Goal: Contribute content

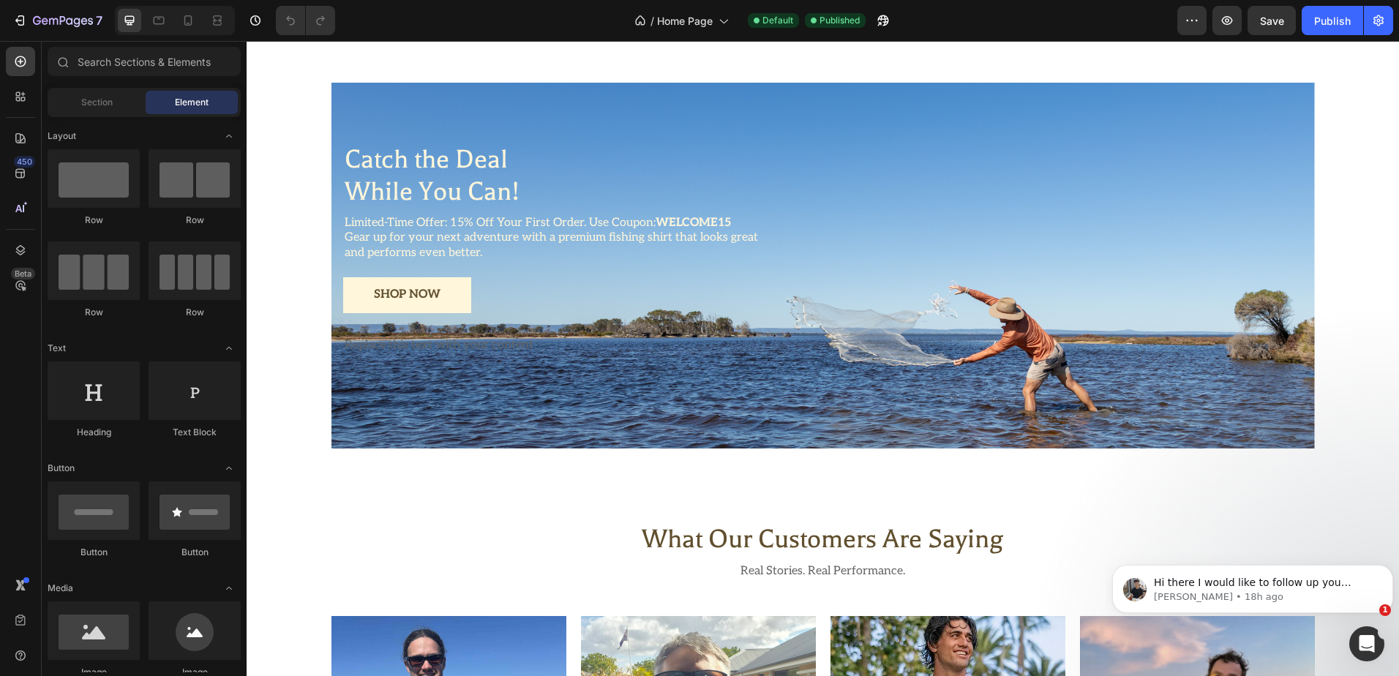
scroll to position [2562, 0]
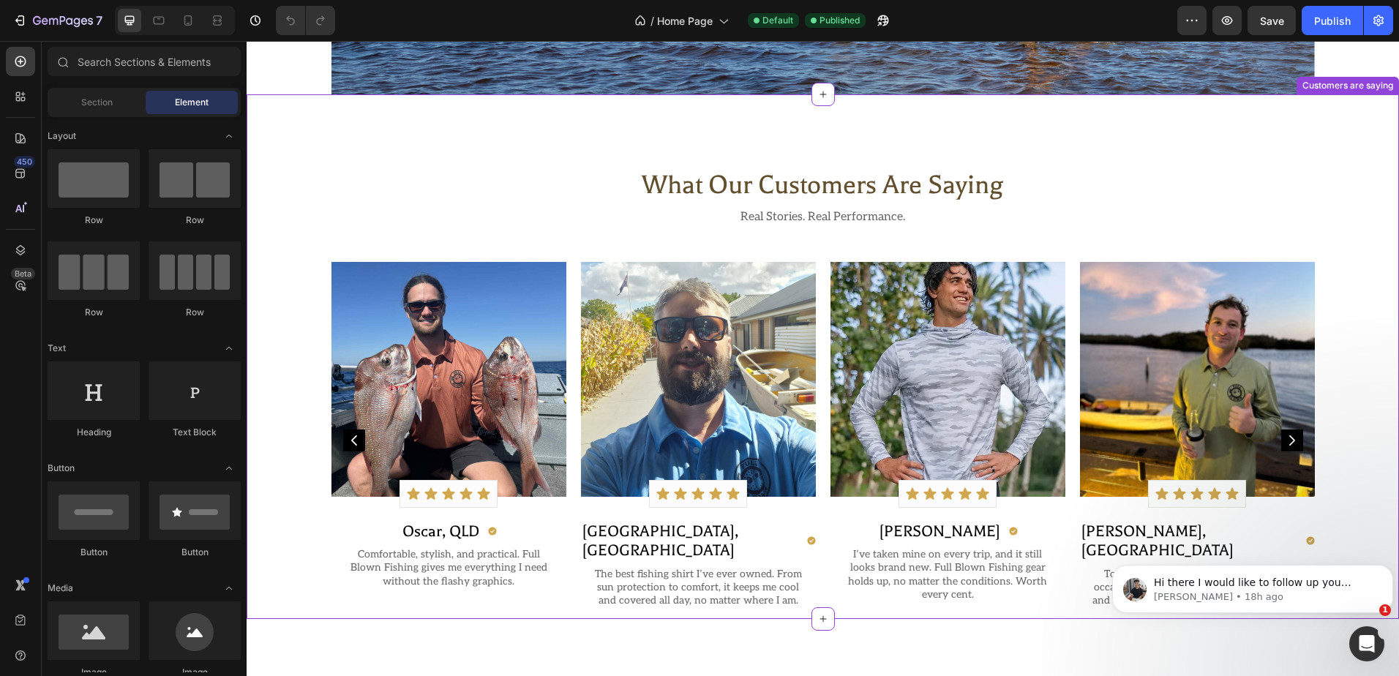
click at [918, 375] on img at bounding box center [948, 379] width 235 height 235
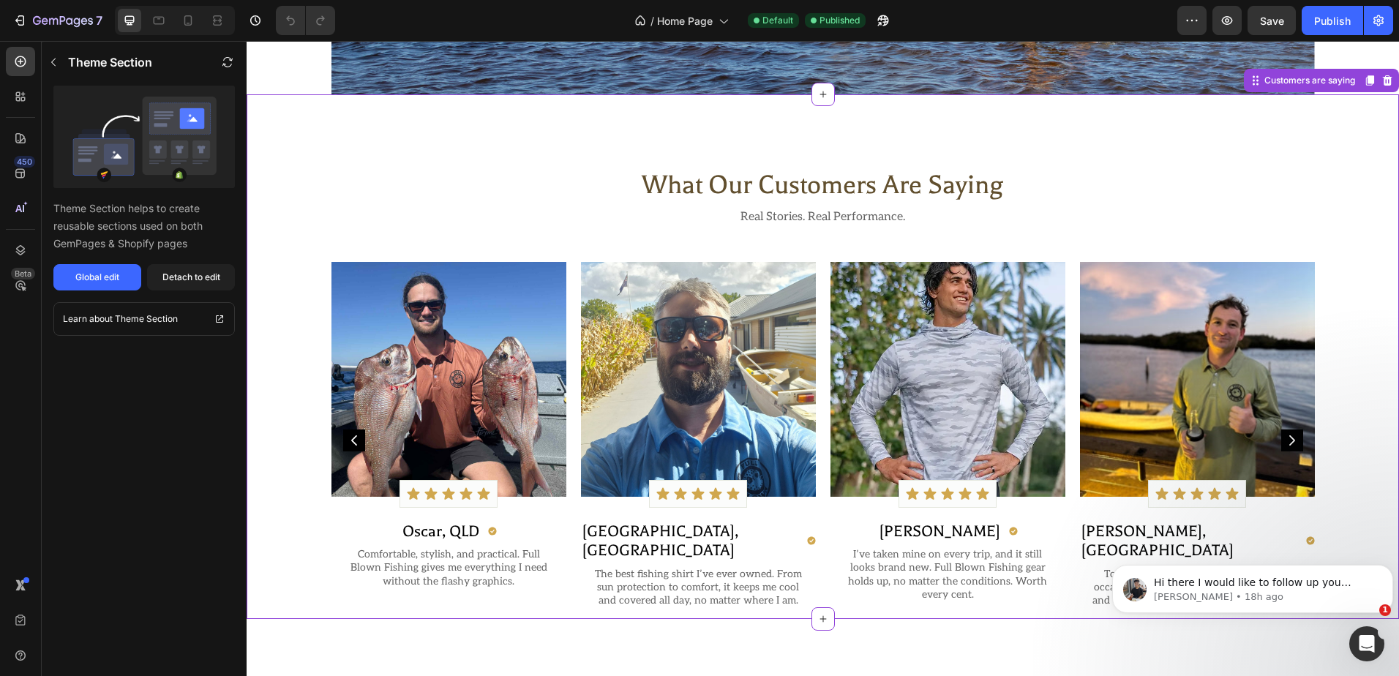
click at [918, 375] on img at bounding box center [948, 379] width 235 height 235
click at [848, 476] on img at bounding box center [948, 379] width 235 height 235
click at [894, 384] on img at bounding box center [948, 379] width 235 height 235
click at [894, 385] on img at bounding box center [948, 379] width 235 height 235
click at [93, 273] on div "Global edit" at bounding box center [97, 277] width 44 height 13
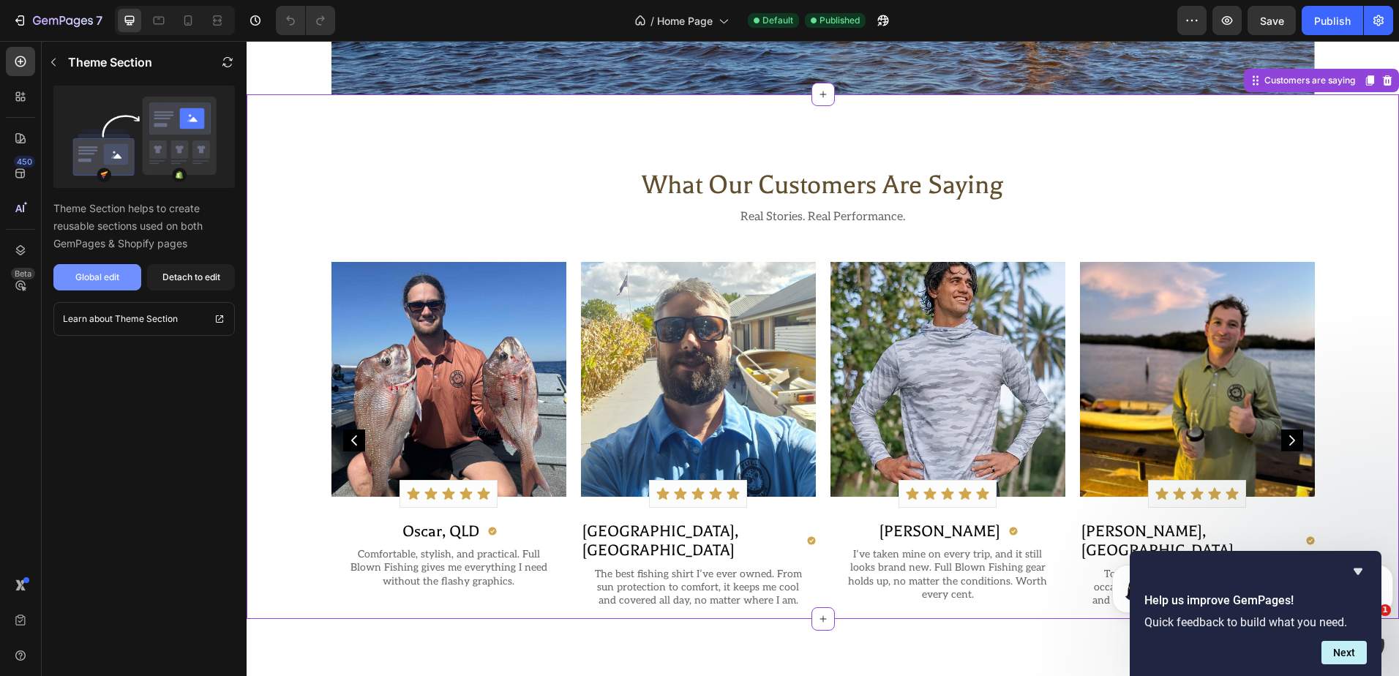
scroll to position [0, 0]
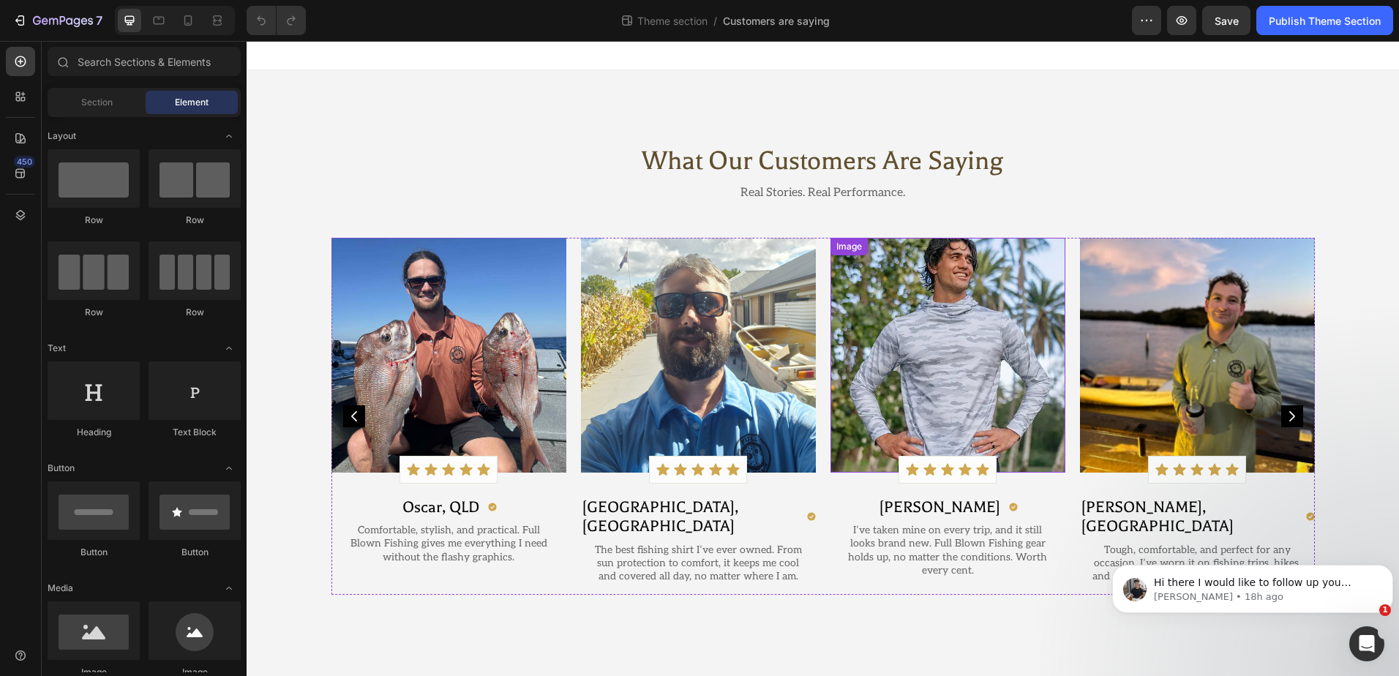
click at [963, 355] on img at bounding box center [948, 355] width 235 height 235
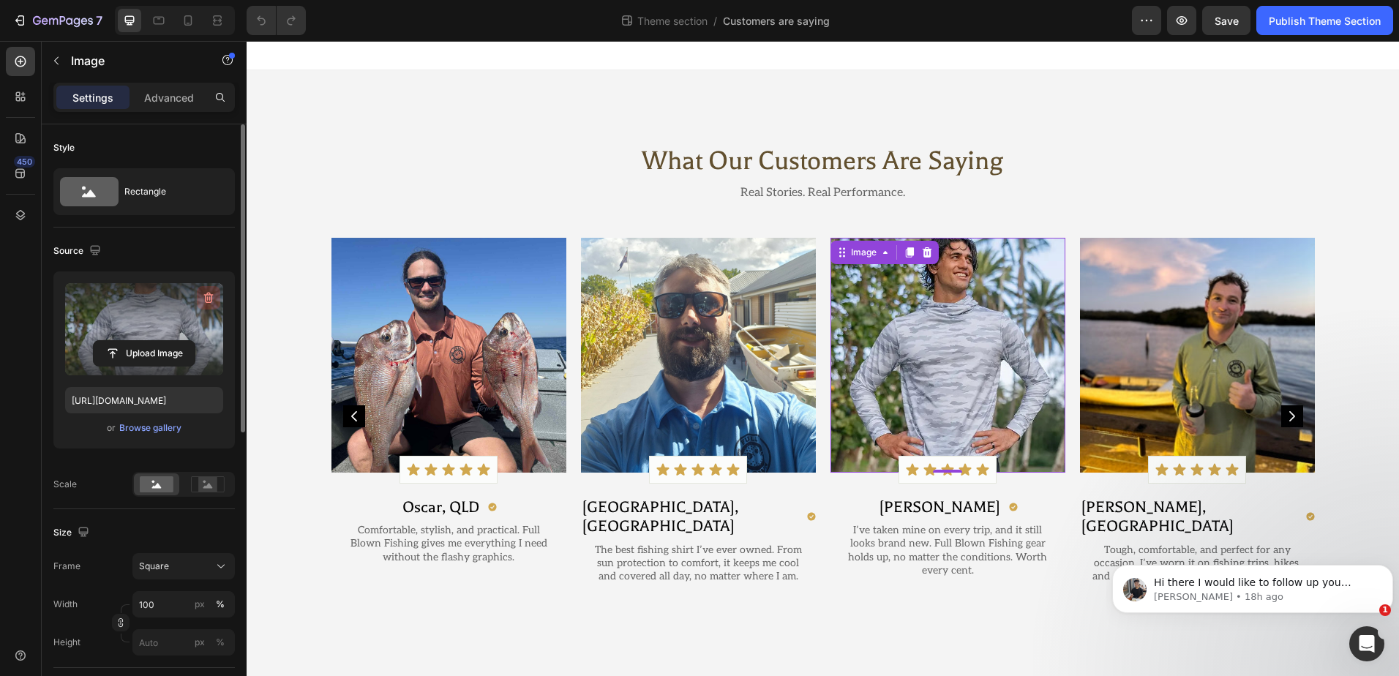
click at [204, 296] on icon "button" at bounding box center [208, 298] width 15 height 15
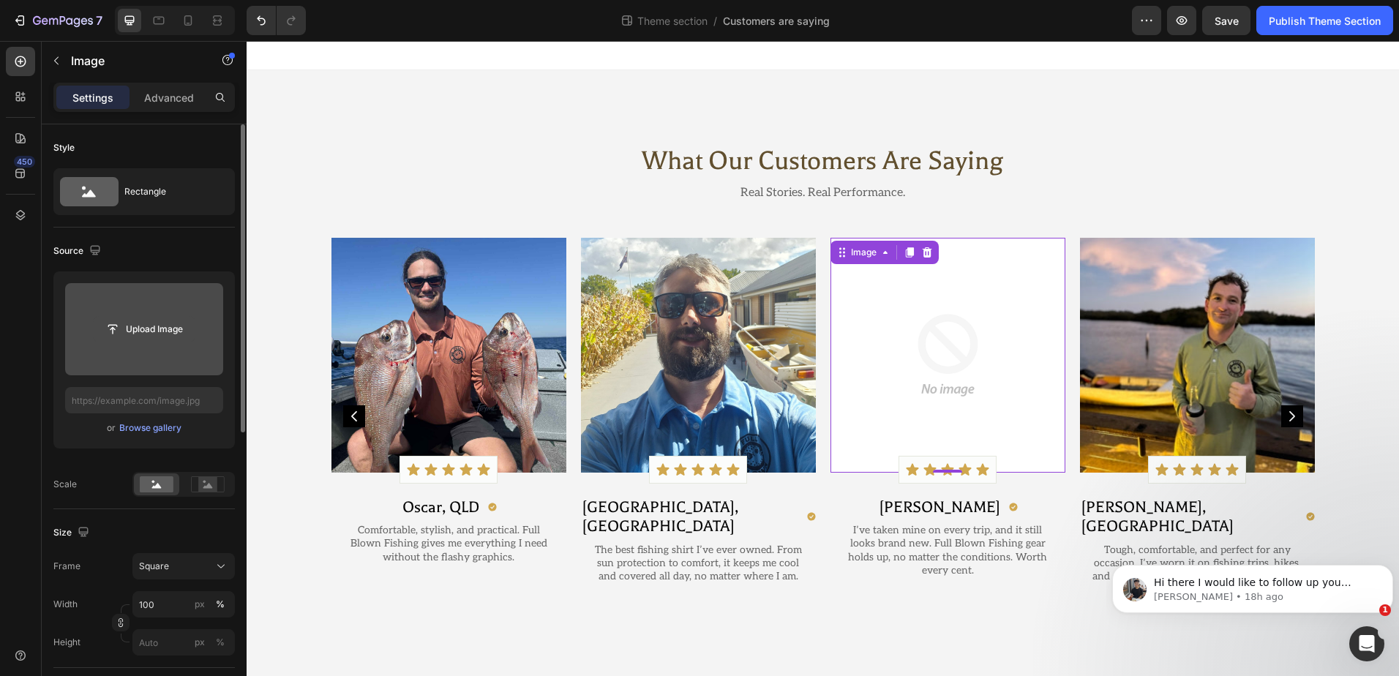
click at [118, 329] on input "file" at bounding box center [144, 329] width 101 height 25
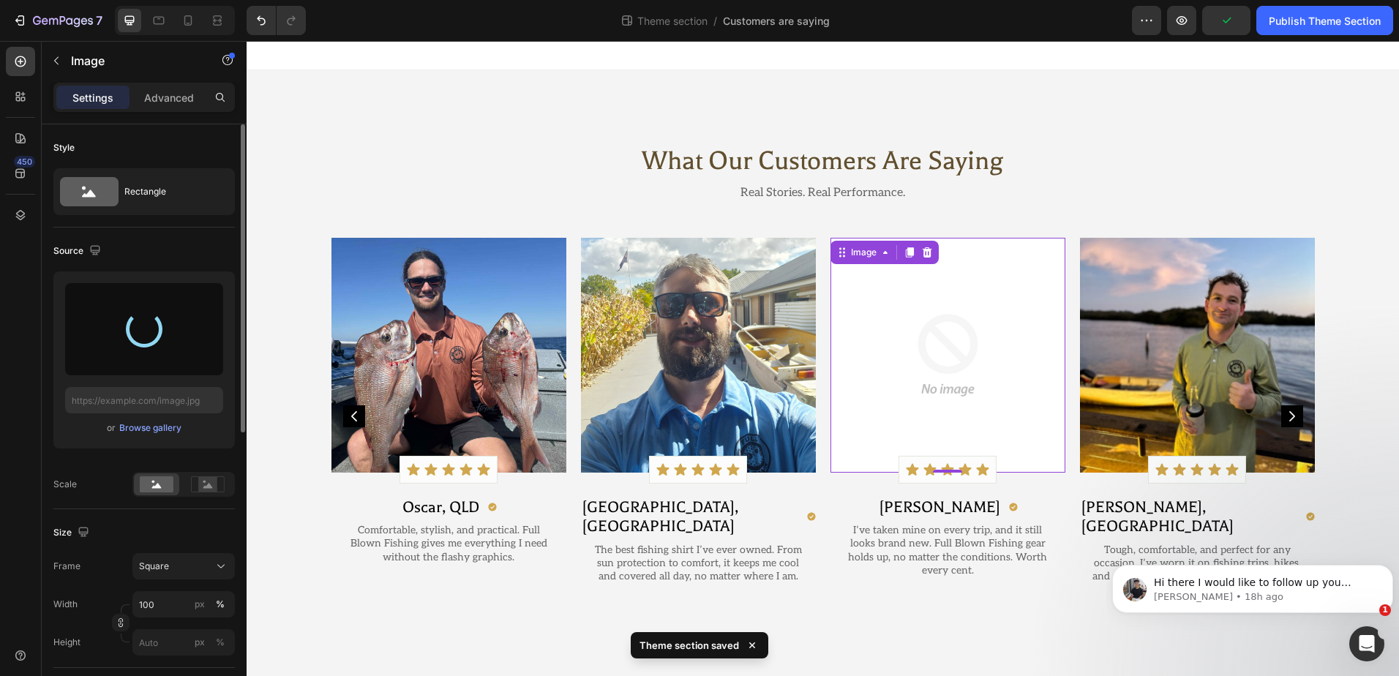
type input "https://cdn.shopify.com/s/files/1/0894/5572/2743/files/gempages_578396564393820…"
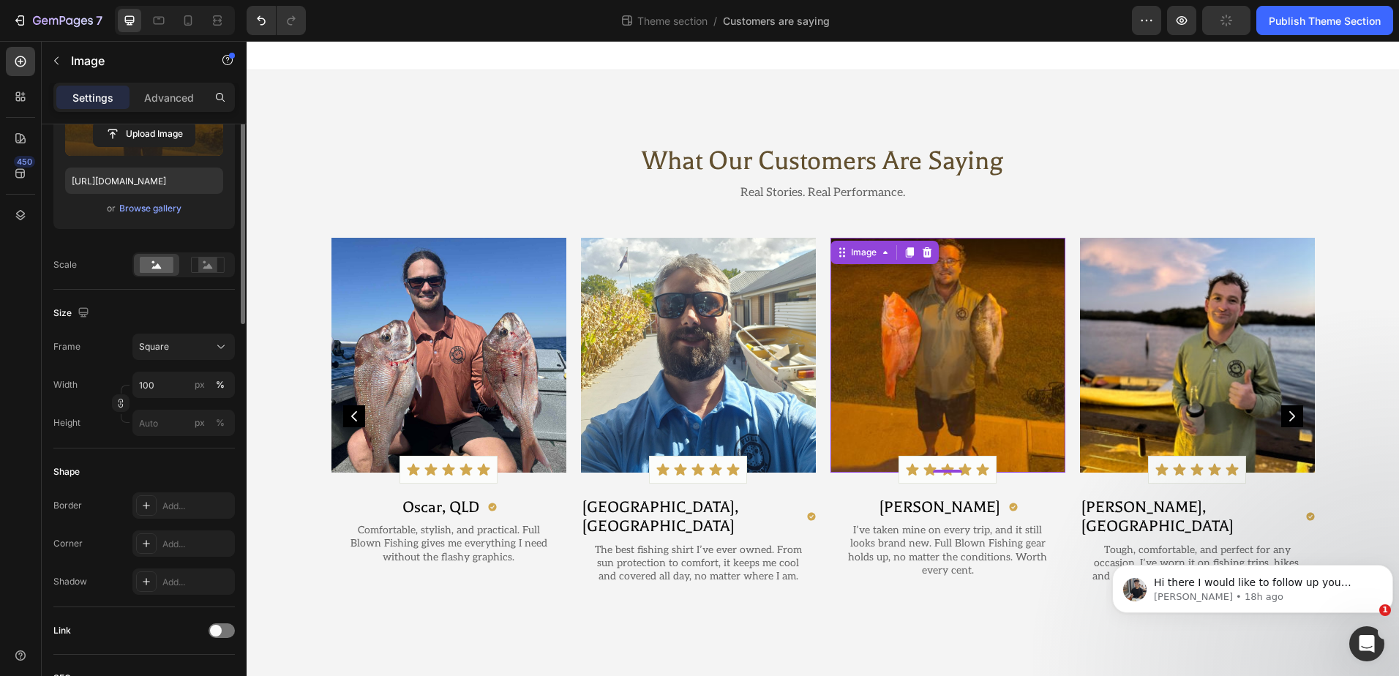
scroll to position [439, 0]
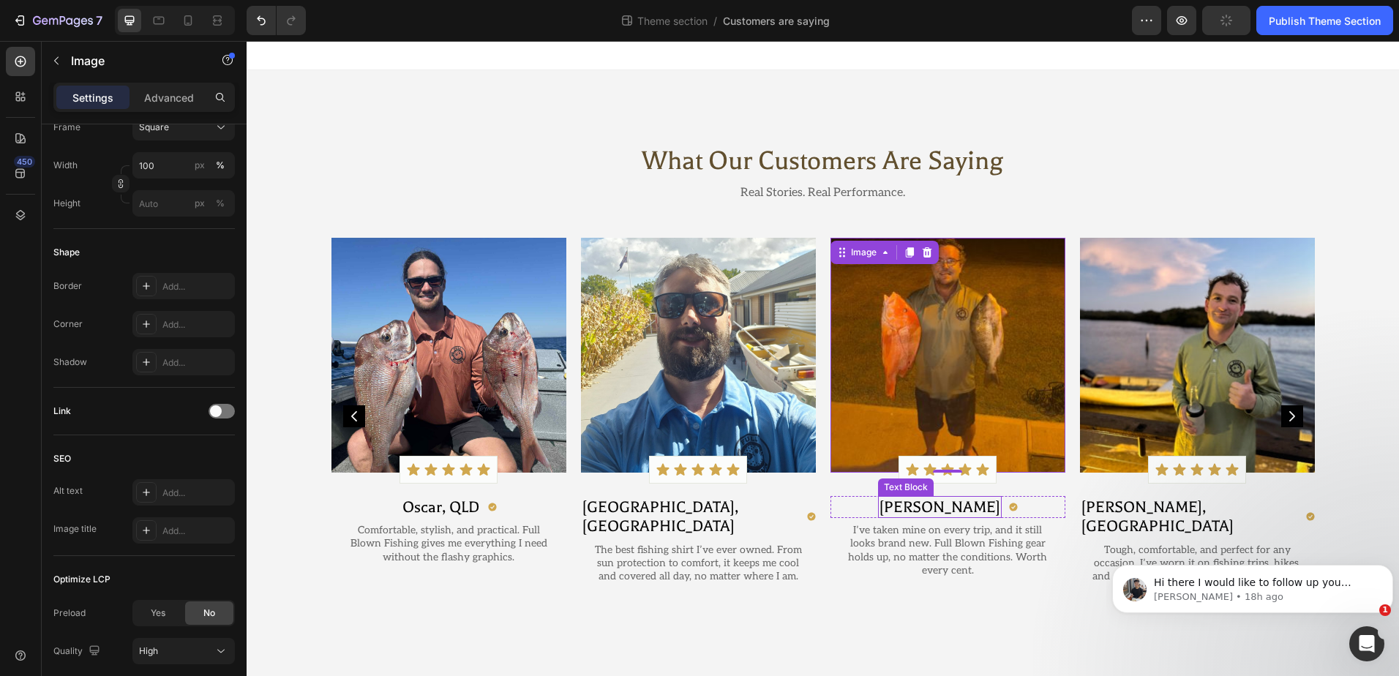
click at [943, 507] on p "[PERSON_NAME]" at bounding box center [940, 507] width 121 height 19
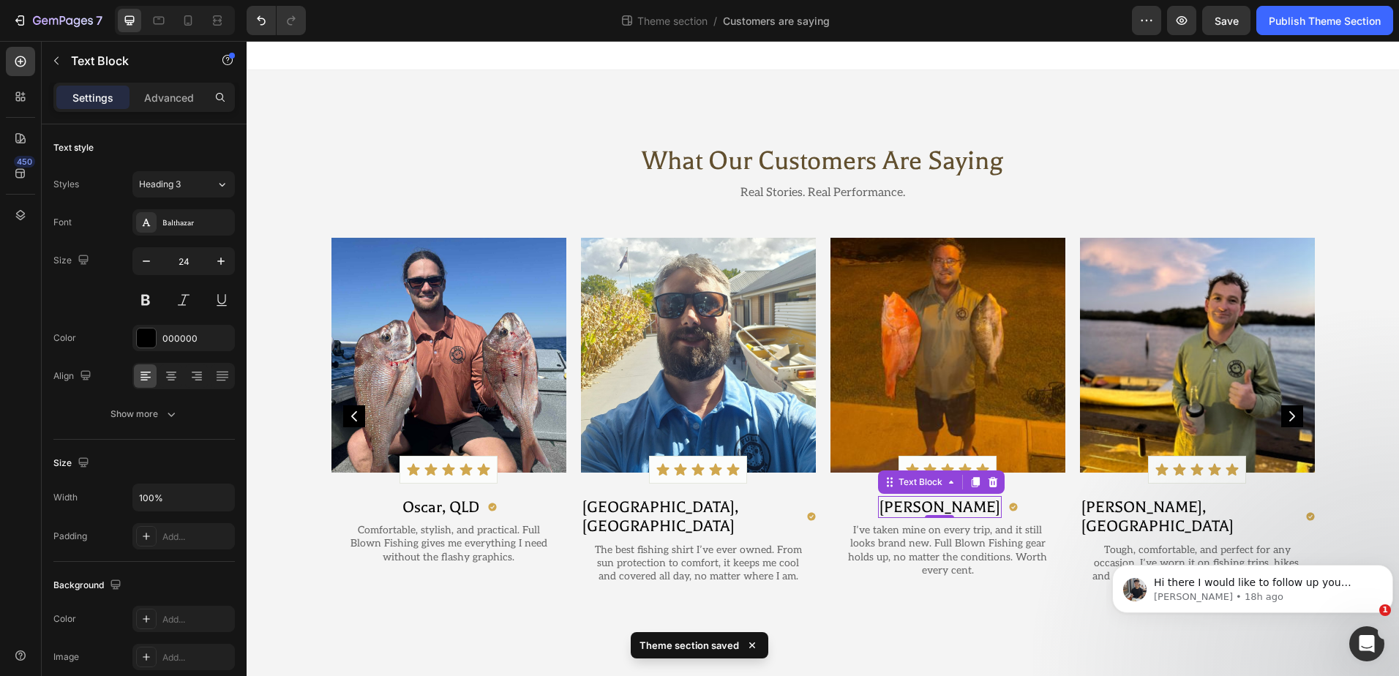
click at [951, 509] on p "[PERSON_NAME]" at bounding box center [940, 507] width 121 height 19
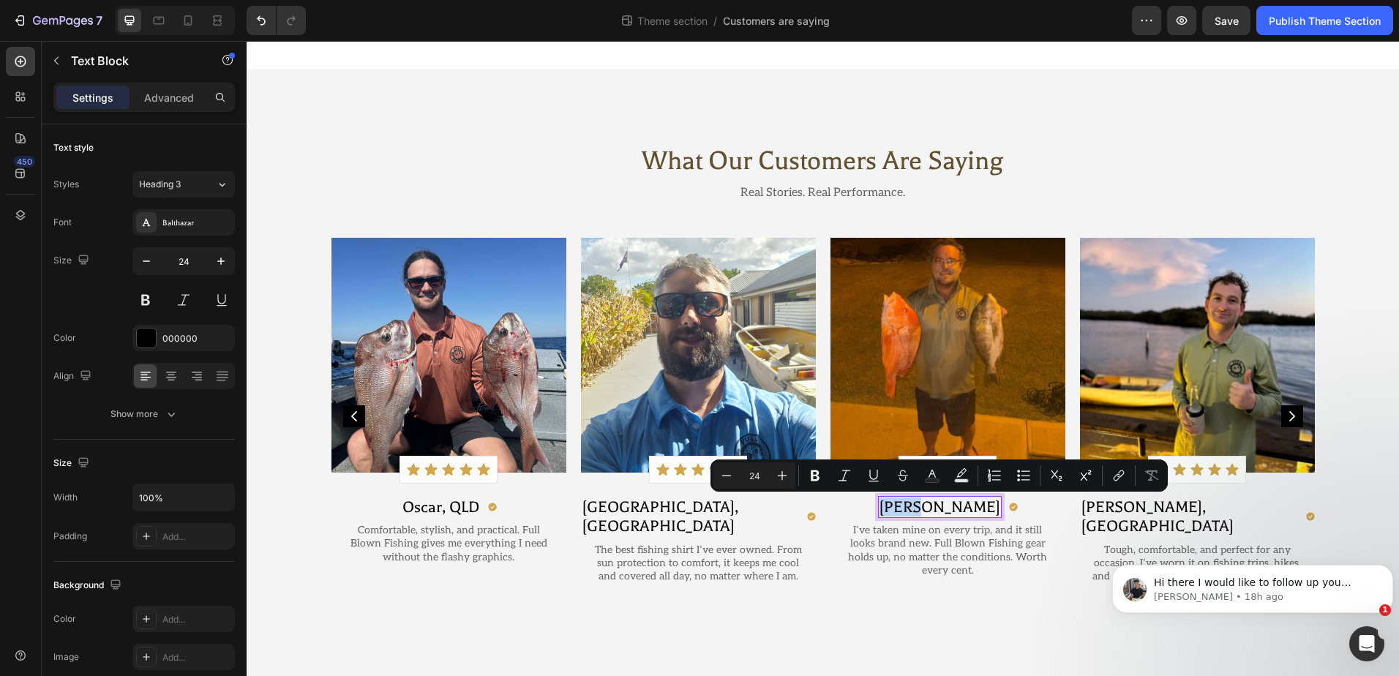
click at [952, 509] on p "[PERSON_NAME]" at bounding box center [940, 507] width 121 height 19
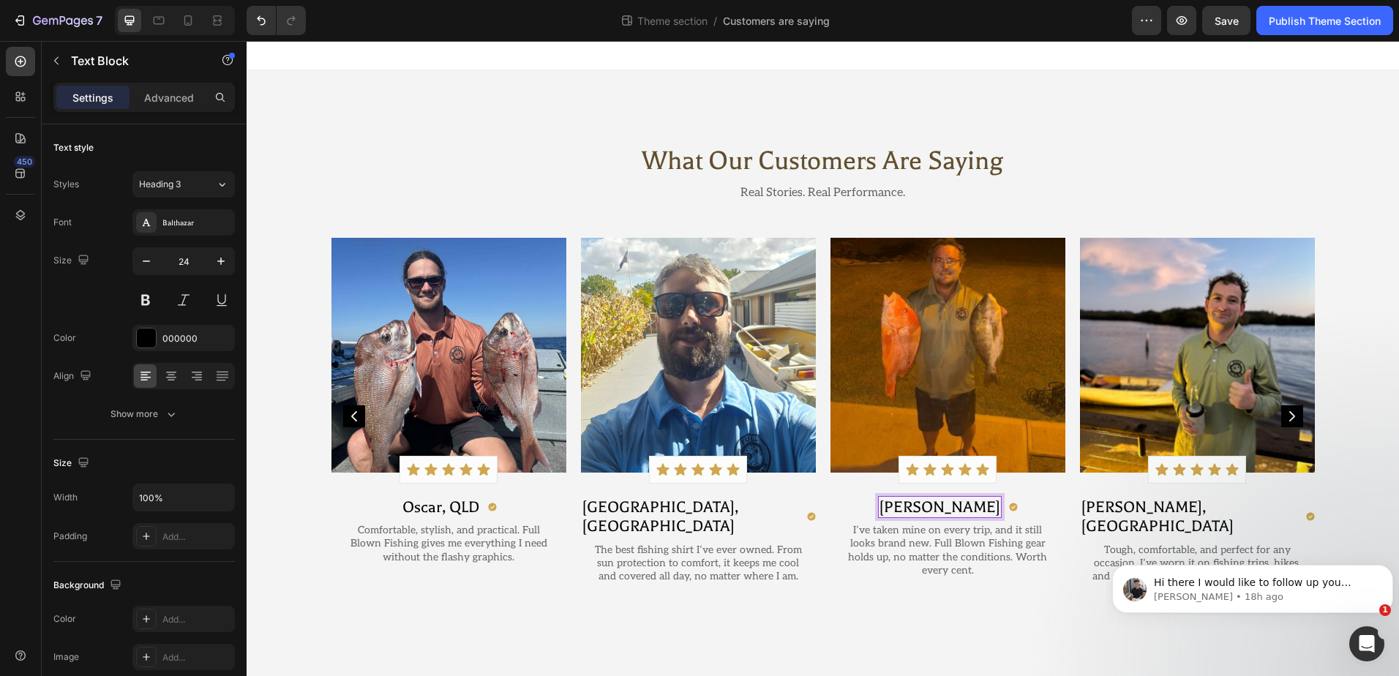
click at [954, 509] on p "[PERSON_NAME]" at bounding box center [940, 507] width 121 height 19
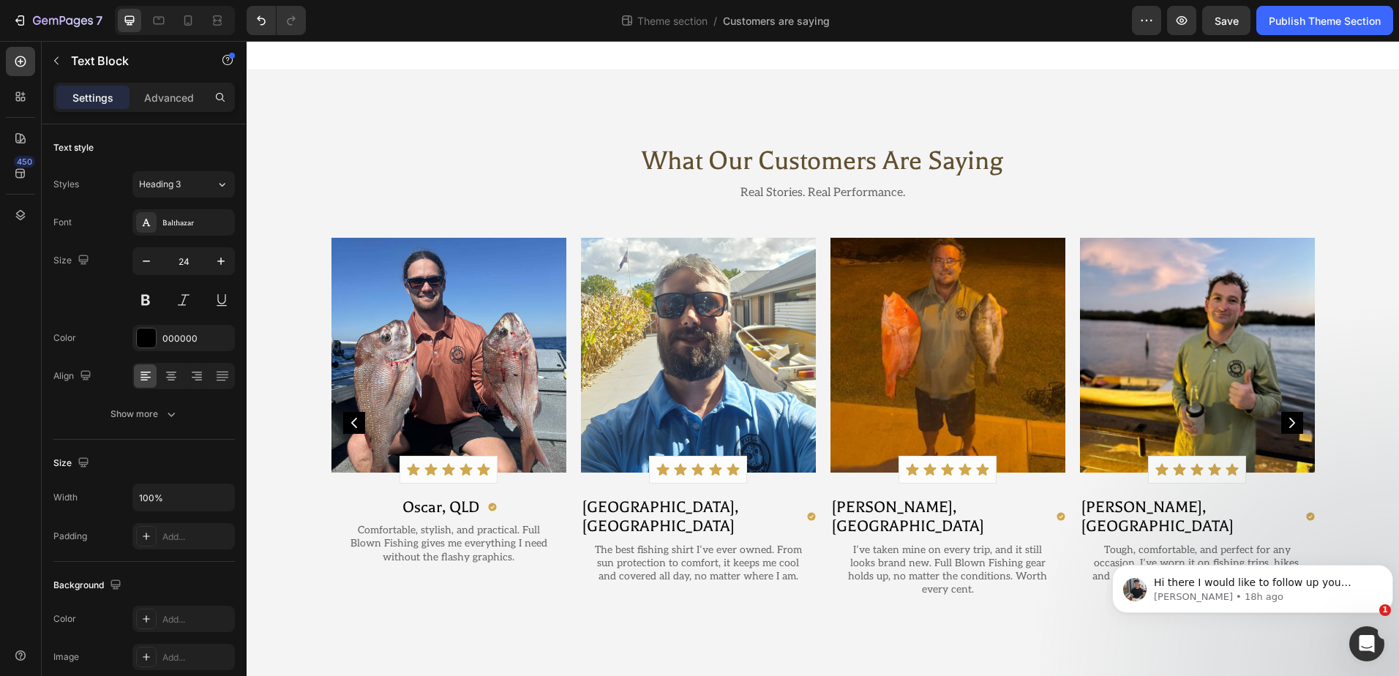
click at [984, 611] on body "What Our Customers Are Saying Heading Real Stories. Real Performance. Text Bloc…" at bounding box center [823, 358] width 1153 height 635
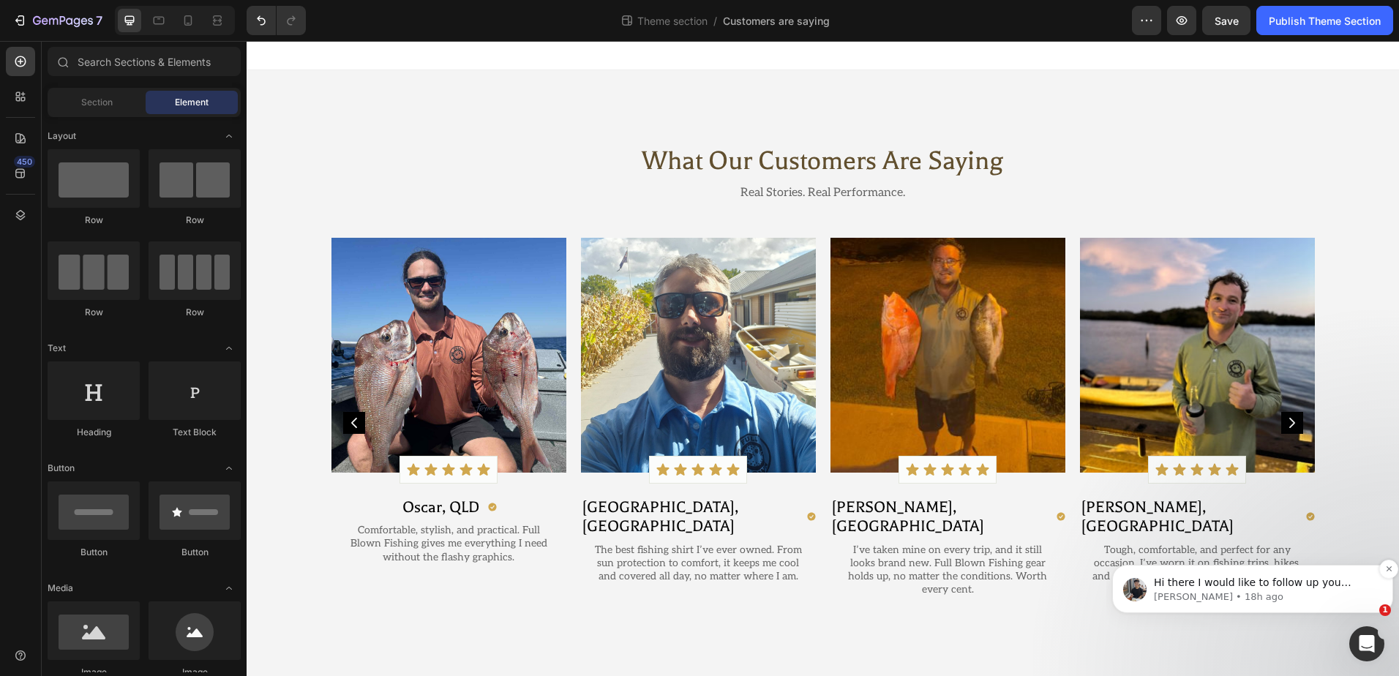
click at [1249, 596] on p "[PERSON_NAME] • 18h ago" at bounding box center [1264, 597] width 221 height 13
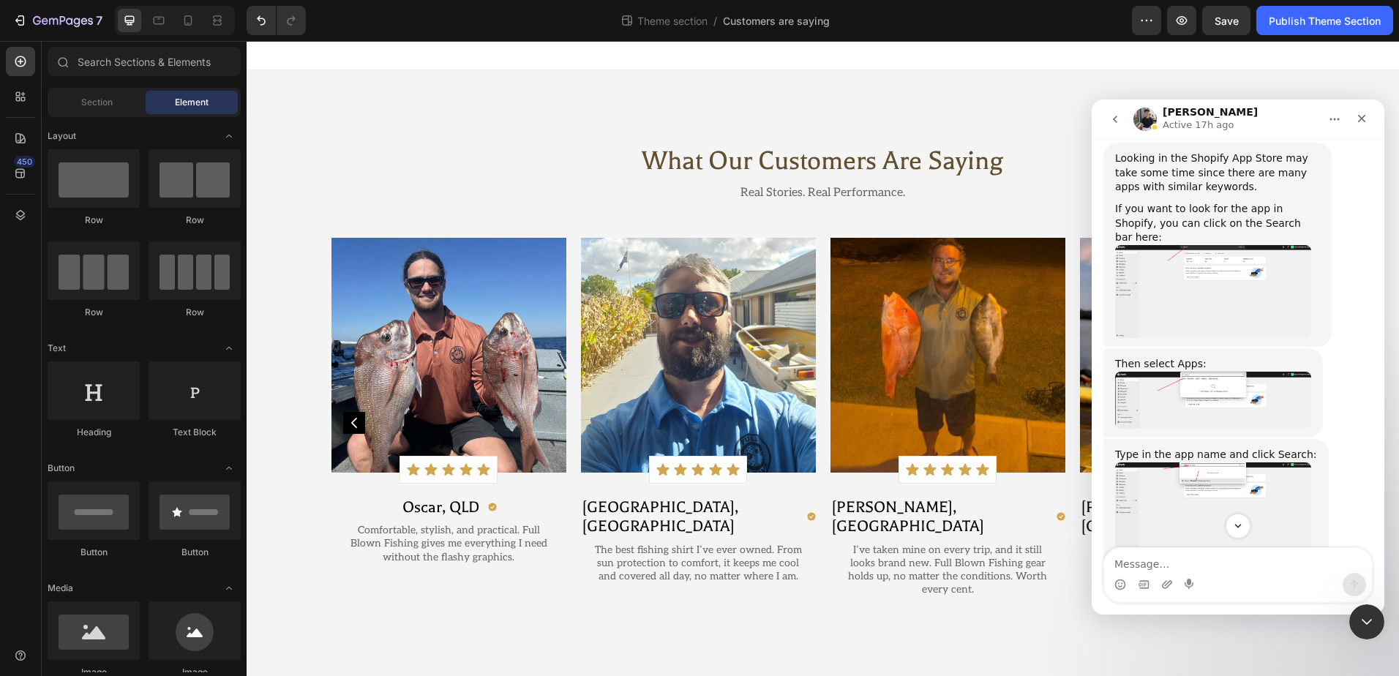
scroll to position [1966, 0]
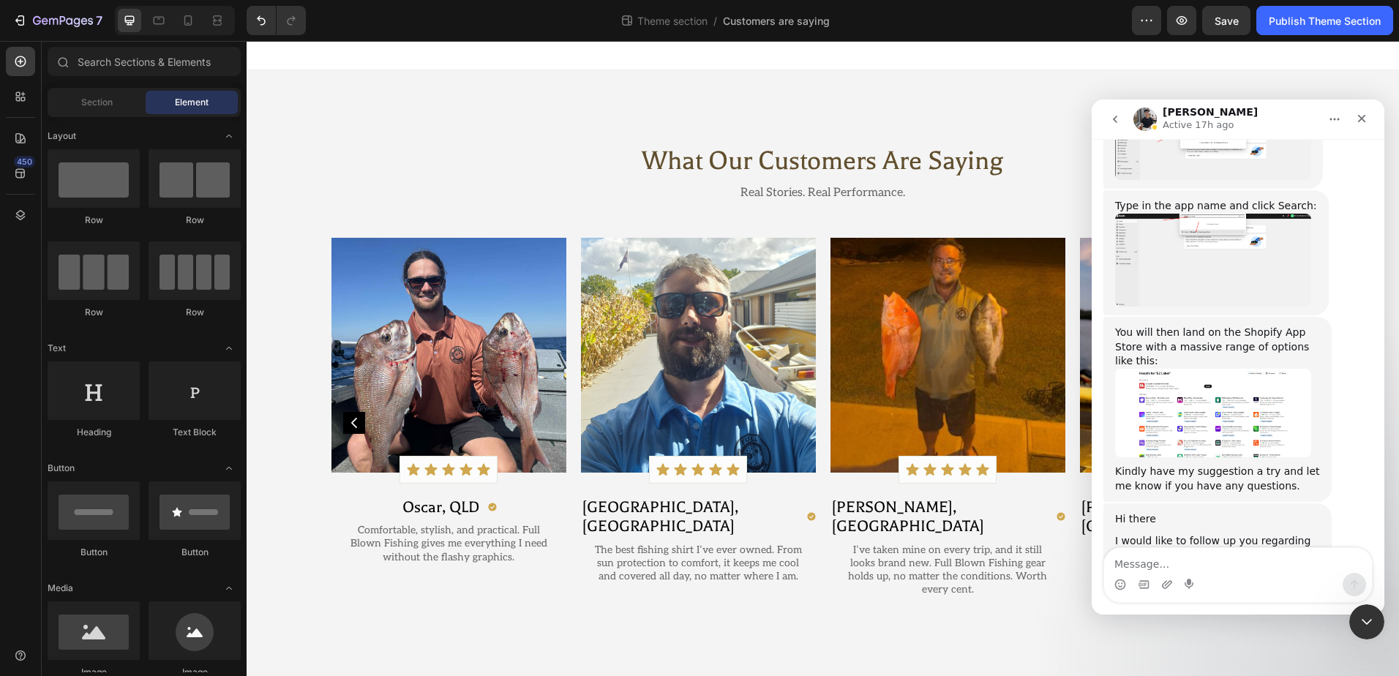
click at [1203, 556] on textarea "Message…" at bounding box center [1238, 560] width 268 height 25
type textarea "yeah mate all good, thanks"
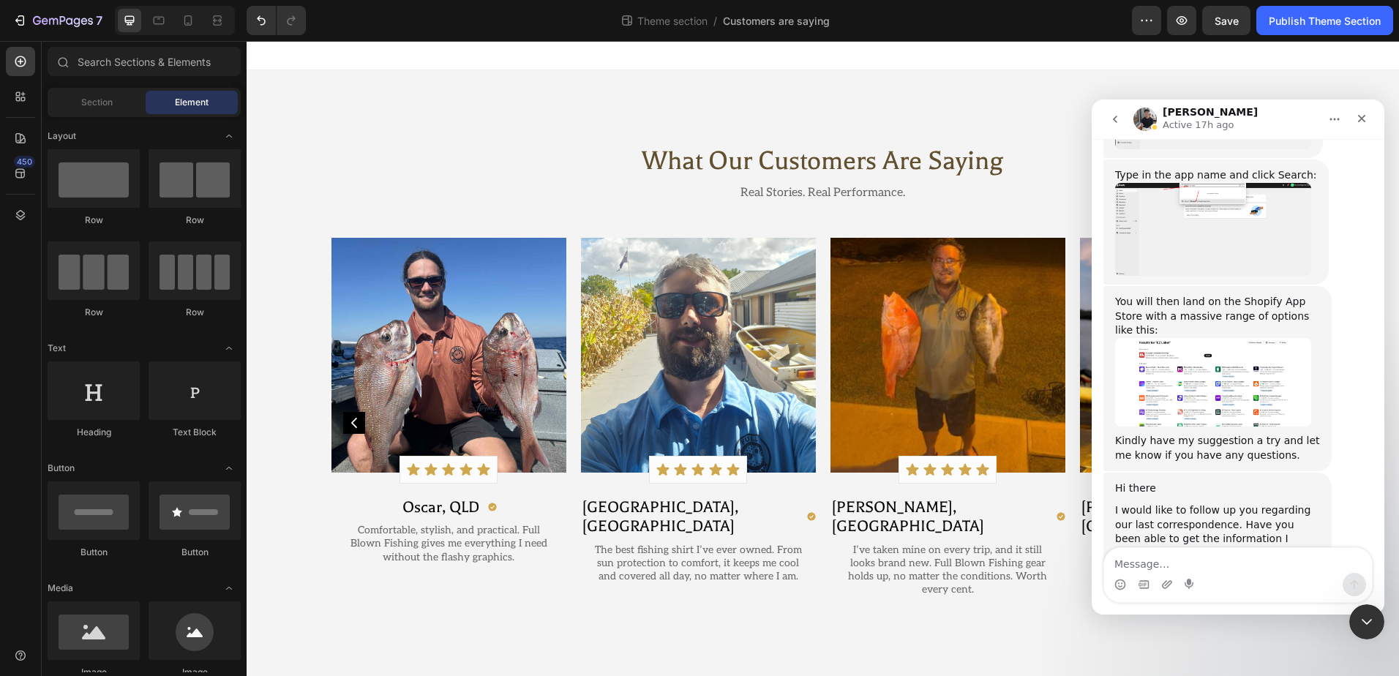
scroll to position [2049, 0]
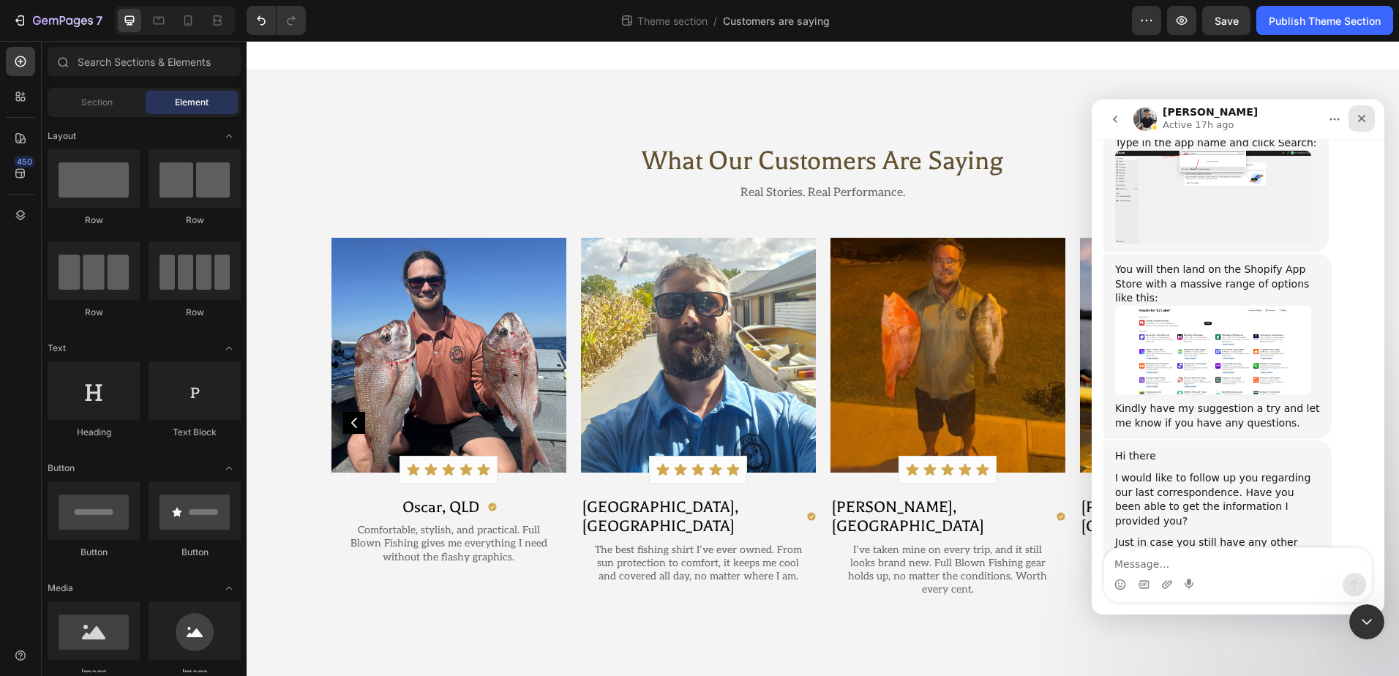
click at [1361, 119] on icon "Close" at bounding box center [1362, 119] width 8 height 8
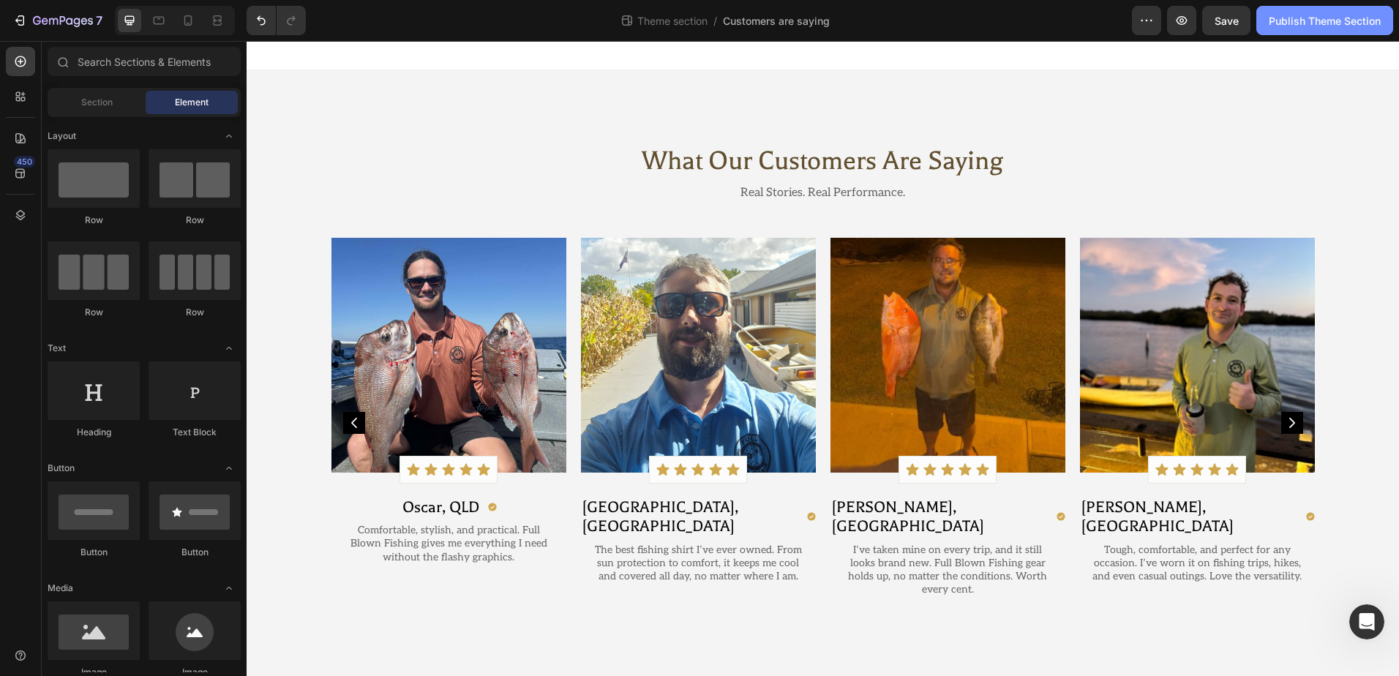
click at [1287, 18] on div "Publish Theme Section" at bounding box center [1325, 20] width 112 height 15
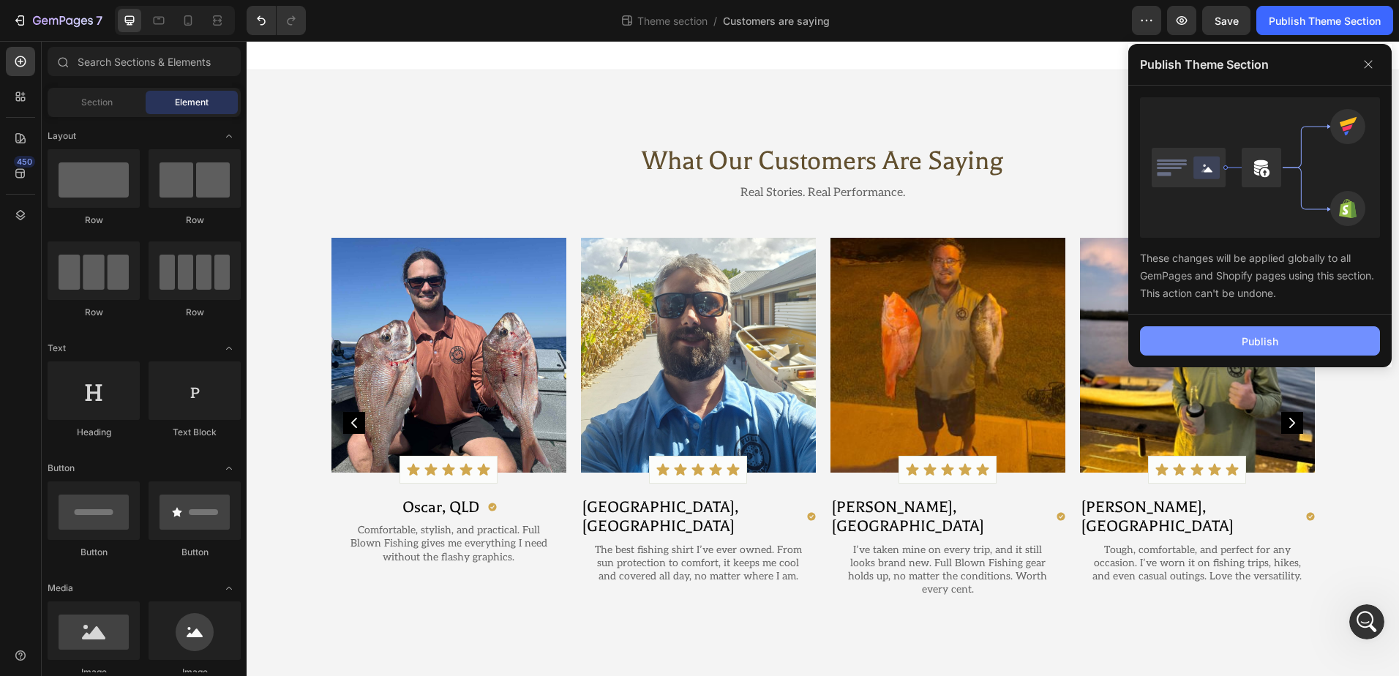
click at [1326, 334] on button "Publish" at bounding box center [1260, 340] width 240 height 29
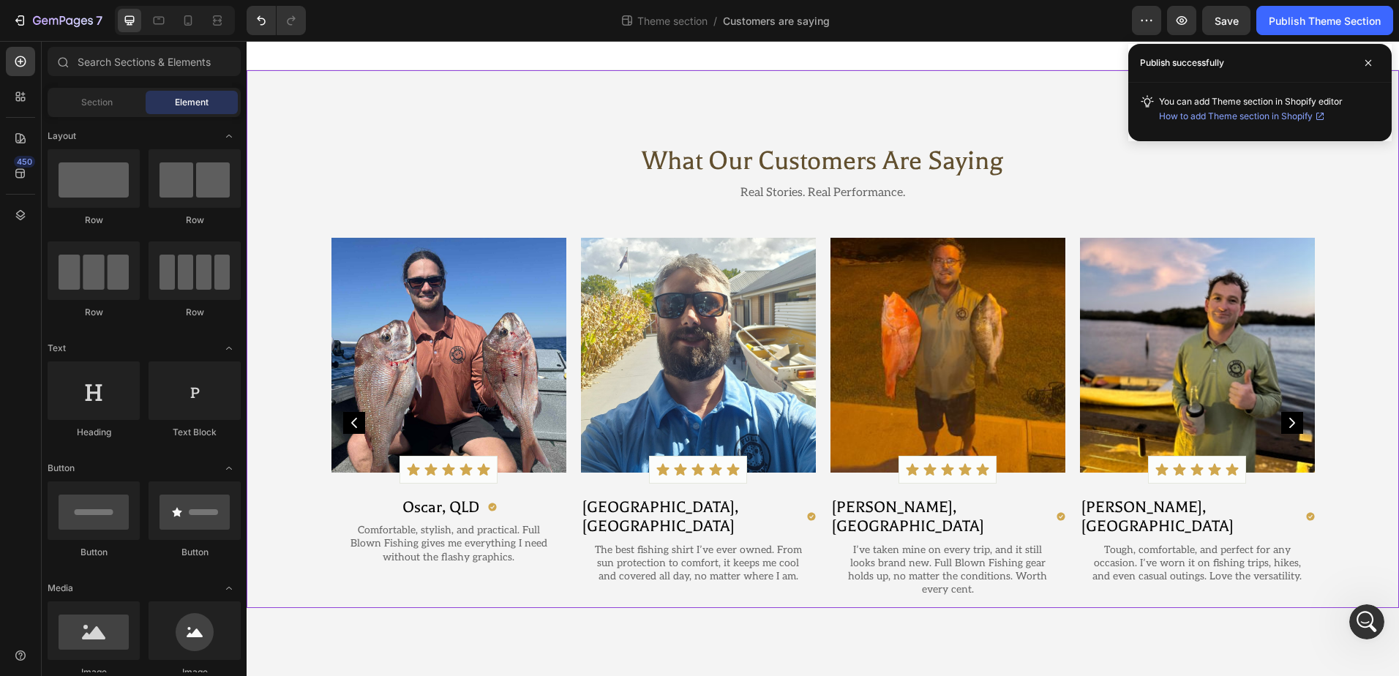
click at [1104, 116] on div "What Our Customers Are Saying Heading Real Stories. Real Performance. Text Bloc…" at bounding box center [823, 339] width 1153 height 538
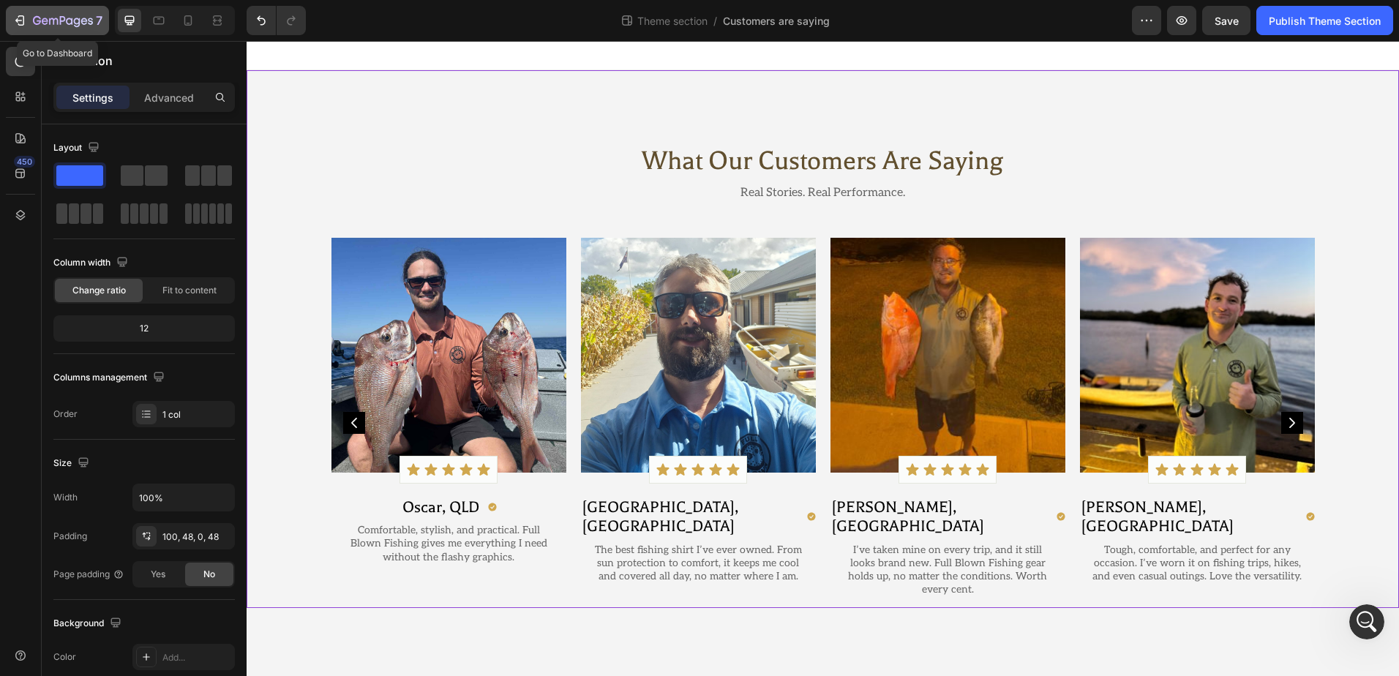
click at [20, 18] on icon "button" at bounding box center [19, 20] width 15 height 15
